Goal: Task Accomplishment & Management: Use online tool/utility

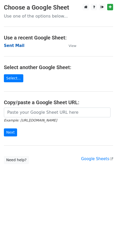
click at [18, 47] on strong "Sent Mail" at bounding box center [14, 45] width 20 height 5
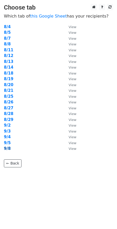
click at [7, 148] on strong "9/8" at bounding box center [7, 148] width 7 height 5
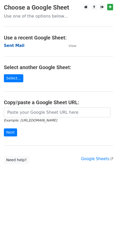
click at [15, 45] on strong "Sent Mail" at bounding box center [14, 45] width 20 height 5
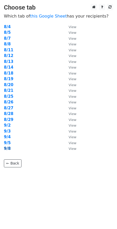
click at [6, 147] on strong "9/8" at bounding box center [7, 148] width 7 height 5
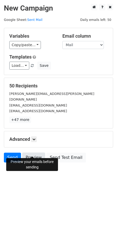
click at [32, 154] on link "Preview" at bounding box center [33, 158] width 23 height 10
click at [32, 153] on link "Preview" at bounding box center [33, 158] width 23 height 10
click at [37, 137] on link at bounding box center [34, 140] width 6 height 6
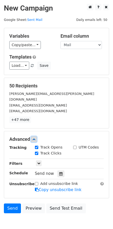
click at [37, 137] on link at bounding box center [34, 140] width 6 height 6
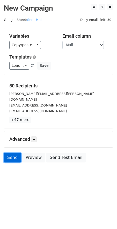
click at [16, 153] on link "Send" at bounding box center [12, 158] width 17 height 10
